Goal: Information Seeking & Learning: Learn about a topic

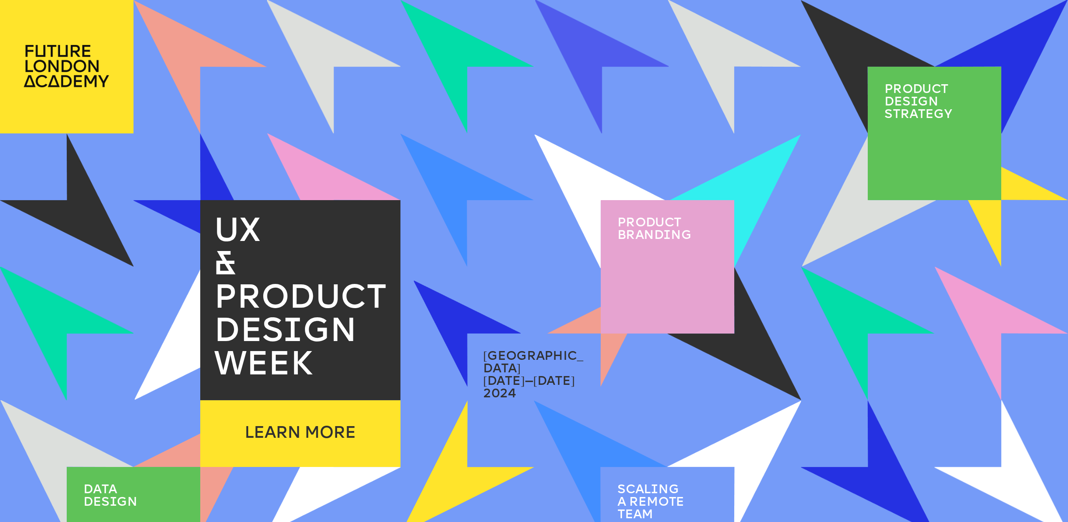
click at [626, 228] on span "Product brand i ng" at bounding box center [654, 229] width 74 height 25
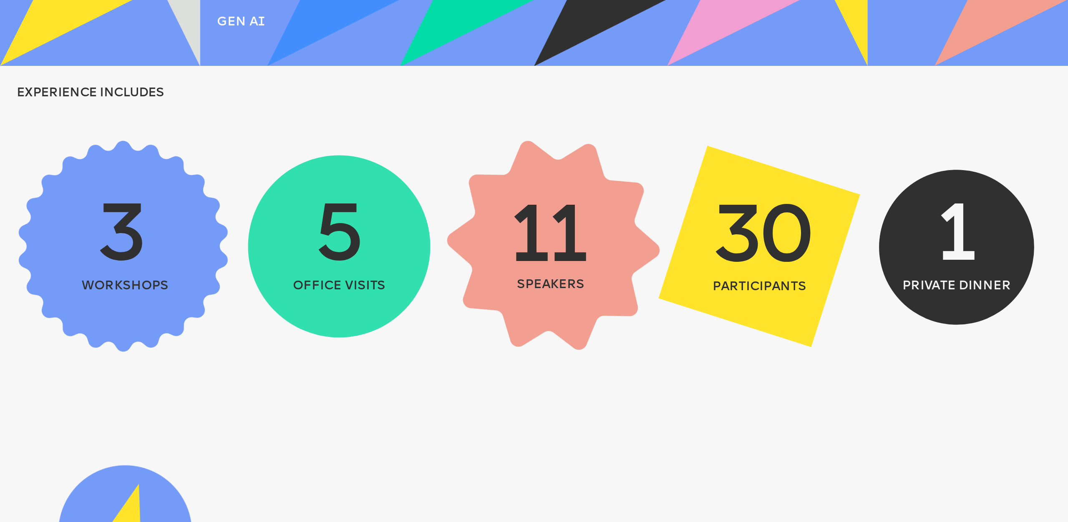
click at [533, 248] on span "11" at bounding box center [546, 241] width 77 height 81
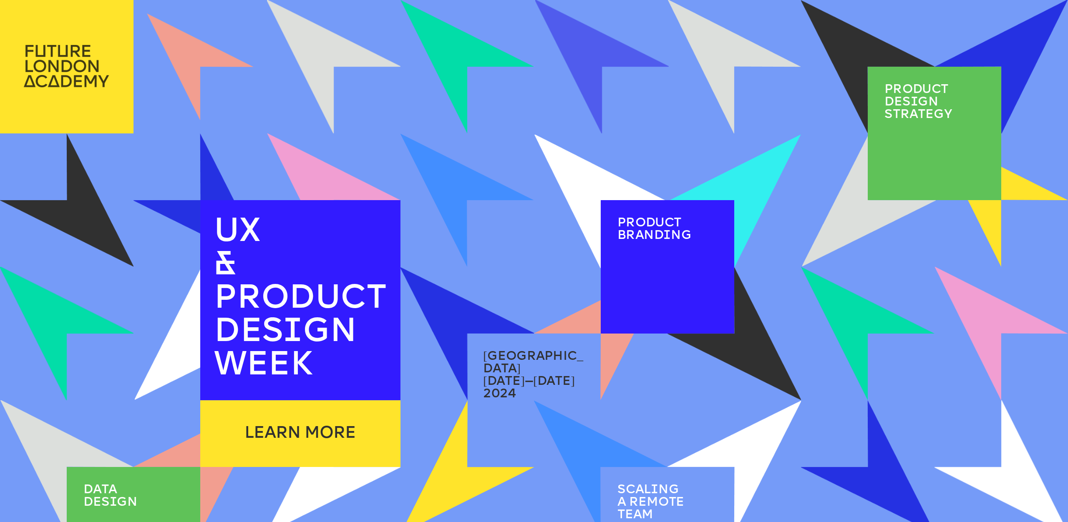
click at [53, 53] on img at bounding box center [66, 66] width 133 height 133
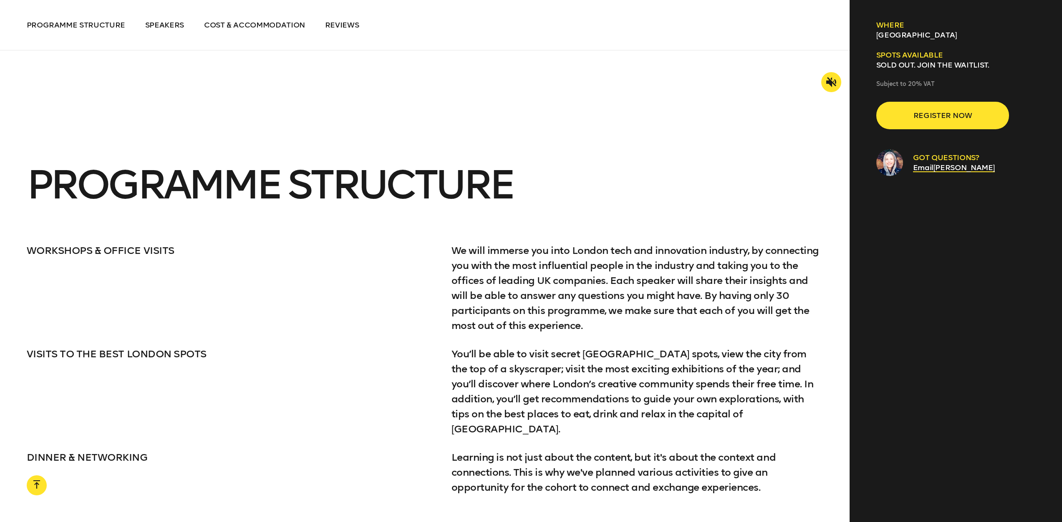
scroll to position [1526, 0]
